Goal: Task Accomplishment & Management: Manage account settings

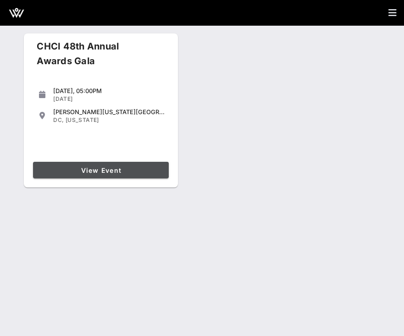
click at [73, 169] on span "View Event" at bounding box center [101, 170] width 128 height 8
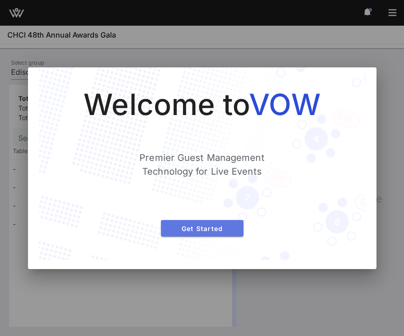
click at [229, 226] on span "Get Started" at bounding box center [202, 228] width 68 height 8
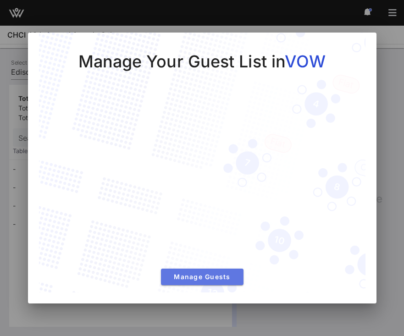
click at [192, 276] on span "Manage Guests" at bounding box center [202, 277] width 68 height 8
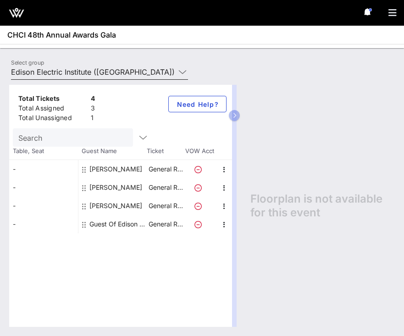
click at [89, 68] on input "Edison Electric Institute ([GEOGRAPHIC_DATA]) [[PERSON_NAME], [EMAIL_ADDRESS][D…" at bounding box center [93, 72] width 164 height 15
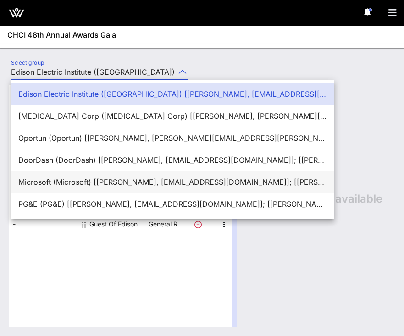
click at [50, 184] on div "Microsoft (Microsoft) [[PERSON_NAME], [EMAIL_ADDRESS][DOMAIN_NAME]]; [[PERSON_N…" at bounding box center [172, 182] width 308 height 9
type input "Microsoft (Microsoft) [[PERSON_NAME], [EMAIL_ADDRESS][DOMAIN_NAME]]; [[PERSON_N…"
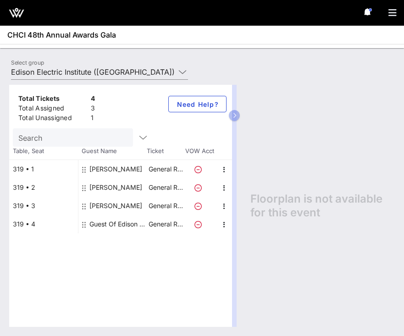
click at [102, 82] on div "Total Tickets 4 Total Assigned 3 Total Unassigned 1 Need Help? Search Table, Se…" at bounding box center [202, 206] width 404 height 260
click at [104, 73] on input "Edison Electric Institute ([GEOGRAPHIC_DATA]) [[PERSON_NAME], [EMAIL_ADDRESS][D…" at bounding box center [93, 72] width 164 height 15
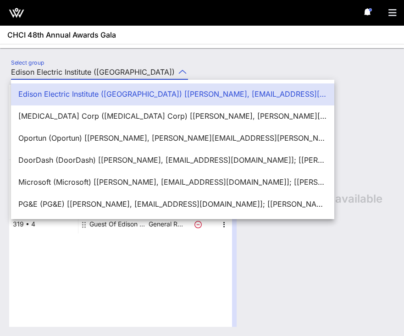
click at [363, 12] on icon at bounding box center [367, 11] width 8 height 7
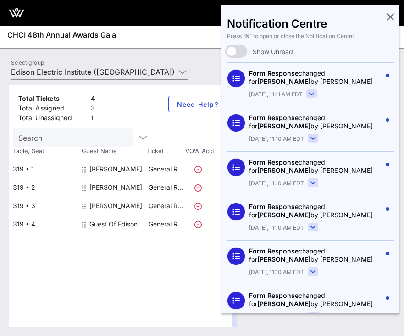
click at [365, 12] on div "Notification Centre Press “ N ” to open or close the Notification Center. Show …" at bounding box center [310, 159] width 178 height 308
click at [395, 11] on div "Notification Centre Press “ N ” to open or close the Notification Center. Show …" at bounding box center [310, 159] width 178 height 308
click at [391, 16] on icon at bounding box center [390, 17] width 7 height 2
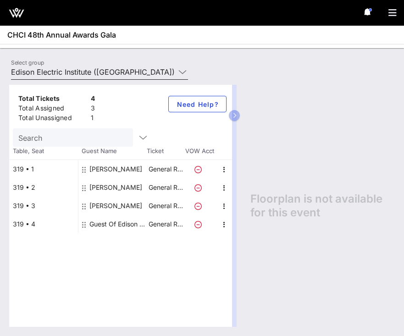
click at [173, 72] on input "Edison Electric Institute ([GEOGRAPHIC_DATA]) [[PERSON_NAME], [EMAIL_ADDRESS][D…" at bounding box center [93, 72] width 164 height 15
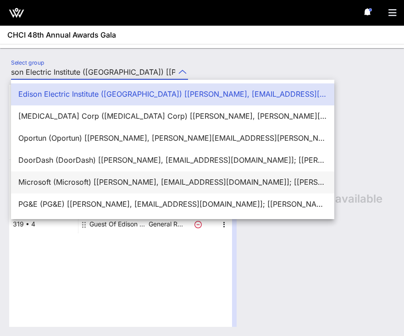
click at [100, 173] on div "Microsoft (Microsoft) [[PERSON_NAME], [EMAIL_ADDRESS][DOMAIN_NAME]]; [[PERSON_N…" at bounding box center [172, 182] width 308 height 20
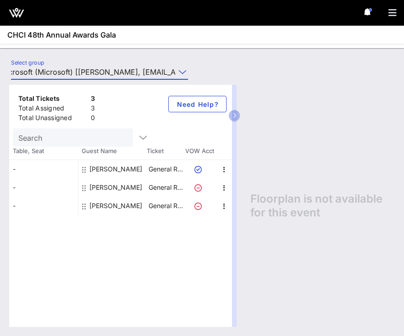
click at [100, 68] on input "Microsoft (Microsoft) [[PERSON_NAME], [EMAIL_ADDRESS][DOMAIN_NAME]]; [[PERSON_N…" at bounding box center [93, 72] width 164 height 15
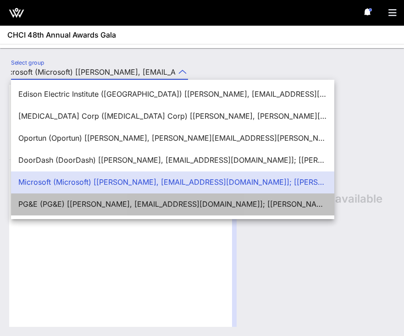
click at [75, 212] on div "PG&E (PG&E) [[PERSON_NAME], [EMAIL_ADDRESS][DOMAIN_NAME]]; [[PERSON_NAME], [PER…" at bounding box center [172, 204] width 308 height 20
type input "PG&E (PG&E) [[PERSON_NAME], [EMAIL_ADDRESS][DOMAIN_NAME]]; [[PERSON_NAME], [PER…"
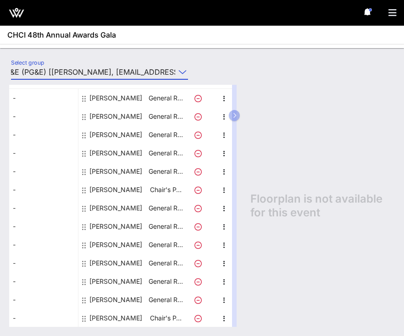
scroll to position [0, 0]
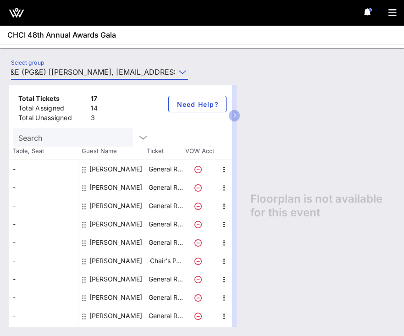
click at [119, 76] on div "Total Tickets 17 Total Assigned 14 Total Unassigned 3 Need Help? Search Table, …" at bounding box center [202, 206] width 404 height 260
click at [118, 75] on input "PG&E (PG&E) [[PERSON_NAME], [EMAIL_ADDRESS][DOMAIN_NAME]]; [[PERSON_NAME], [PER…" at bounding box center [93, 72] width 164 height 15
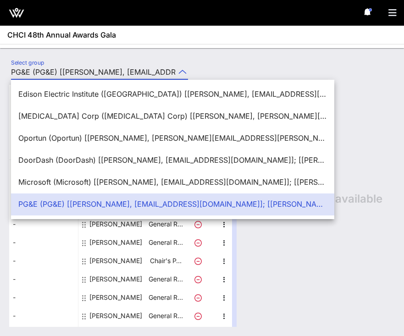
click at [87, 52] on div "Select group PG&E (PG&E) [[PERSON_NAME], [EMAIL_ADDRESS][DOMAIN_NAME]]; [[PERSO…" at bounding box center [202, 192] width 404 height 288
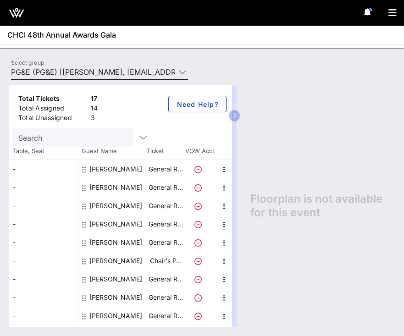
click at [110, 73] on input "PG&E (PG&E) [[PERSON_NAME], [EMAIL_ADDRESS][DOMAIN_NAME]]; [[PERSON_NAME], [PER…" at bounding box center [93, 72] width 164 height 15
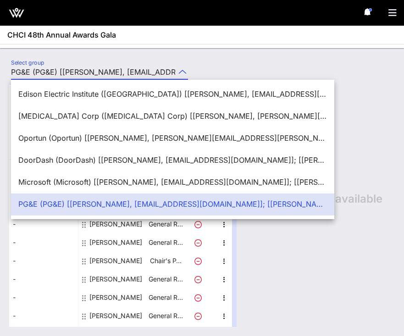
click at [129, 37] on h1 "CHCI 48th Annual Awards Gala" at bounding box center [205, 34] width 396 height 11
